Goal: Task Accomplishment & Management: Manage account settings

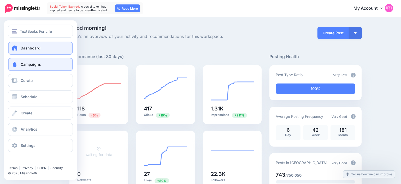
click at [12, 66] on span at bounding box center [14, 64] width 7 height 5
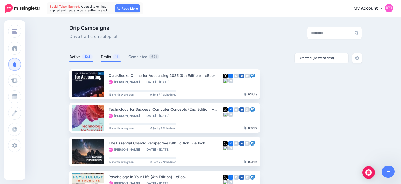
click at [112, 58] on link "Drafts 11" at bounding box center [111, 57] width 20 height 6
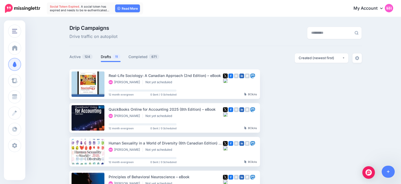
click at [112, 58] on link "Drafts 11" at bounding box center [111, 57] width 20 height 6
click at [63, 116] on ins at bounding box center [64, 117] width 5 height 5
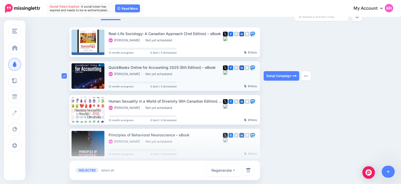
scroll to position [43, 0]
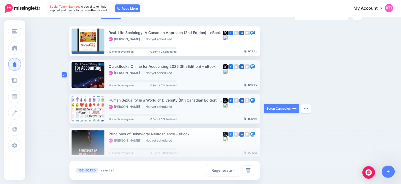
drag, startPoint x: 64, startPoint y: 104, endPoint x: 64, endPoint y: 108, distance: 3.4
click at [64, 108] on div at bounding box center [66, 109] width 8 height 30
click at [64, 108] on ins at bounding box center [64, 108] width 5 height 5
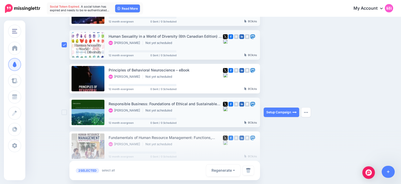
scroll to position [108, 0]
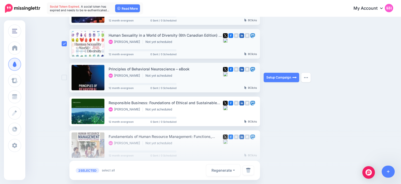
click at [63, 79] on ins at bounding box center [64, 77] width 5 height 5
click at [248, 168] on img at bounding box center [248, 169] width 5 height 5
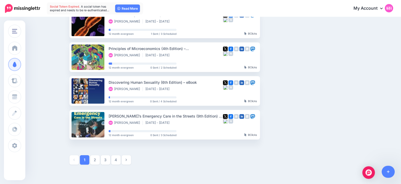
scroll to position [270, 0]
